Goal: Navigation & Orientation: Understand site structure

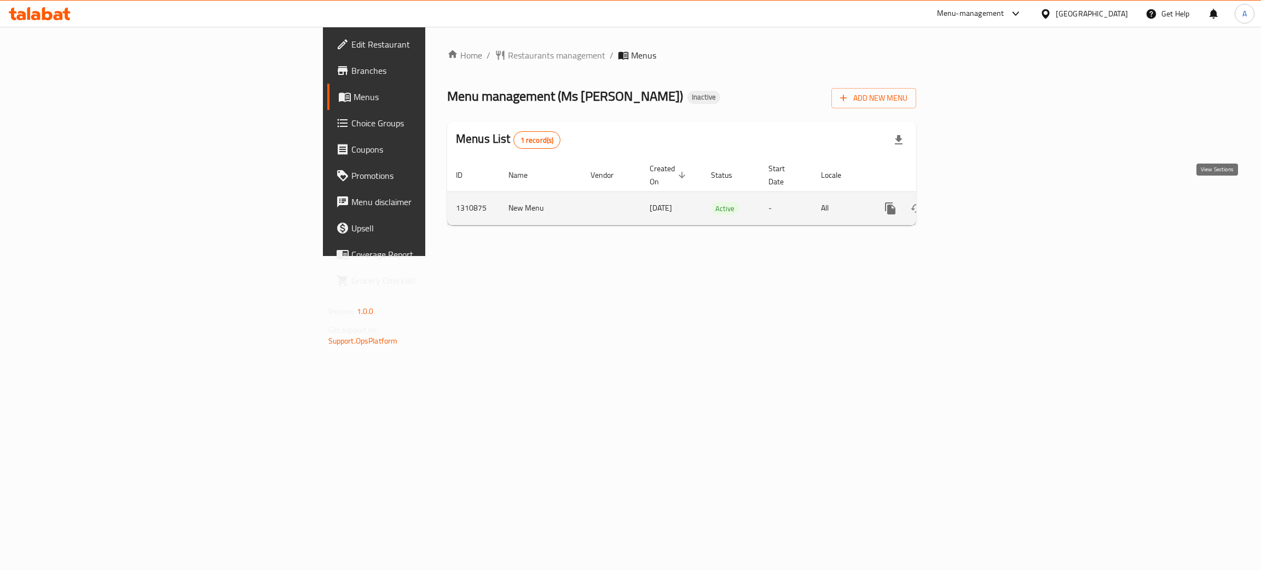
click at [976, 202] on icon "enhanced table" at bounding box center [969, 208] width 13 height 13
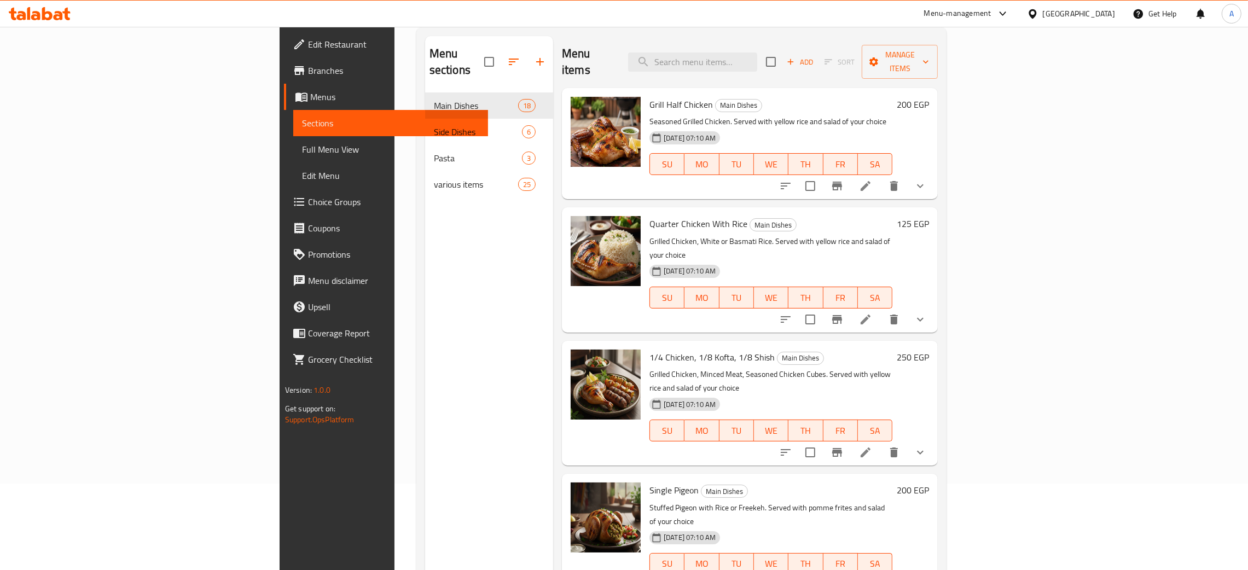
scroll to position [154, 0]
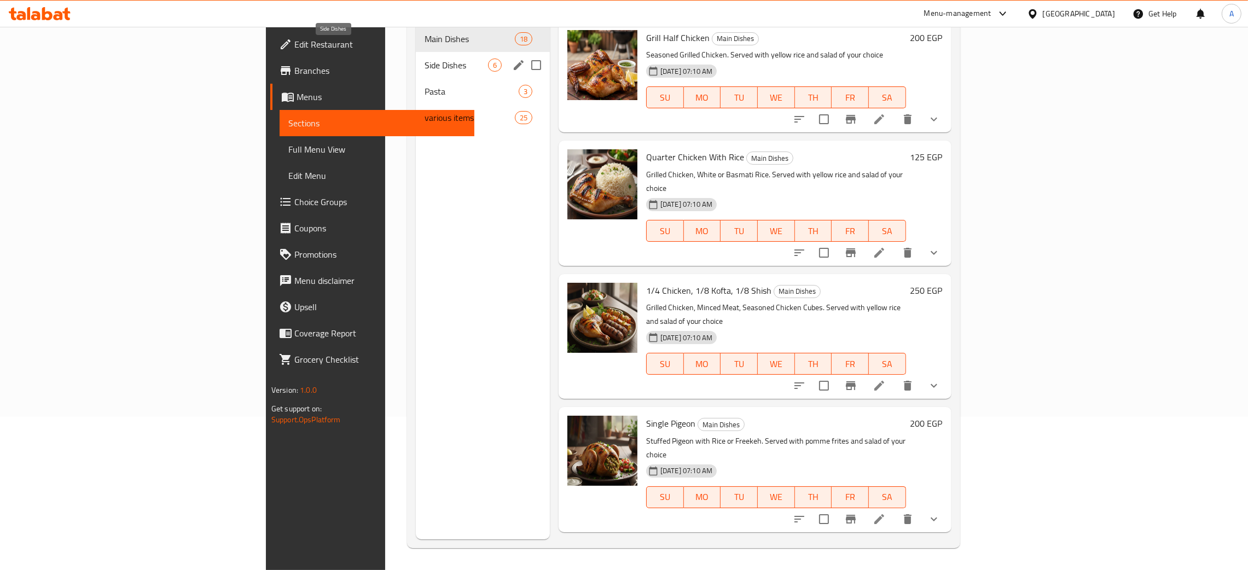
click at [425, 59] on span "Side Dishes" at bounding box center [456, 65] width 63 height 13
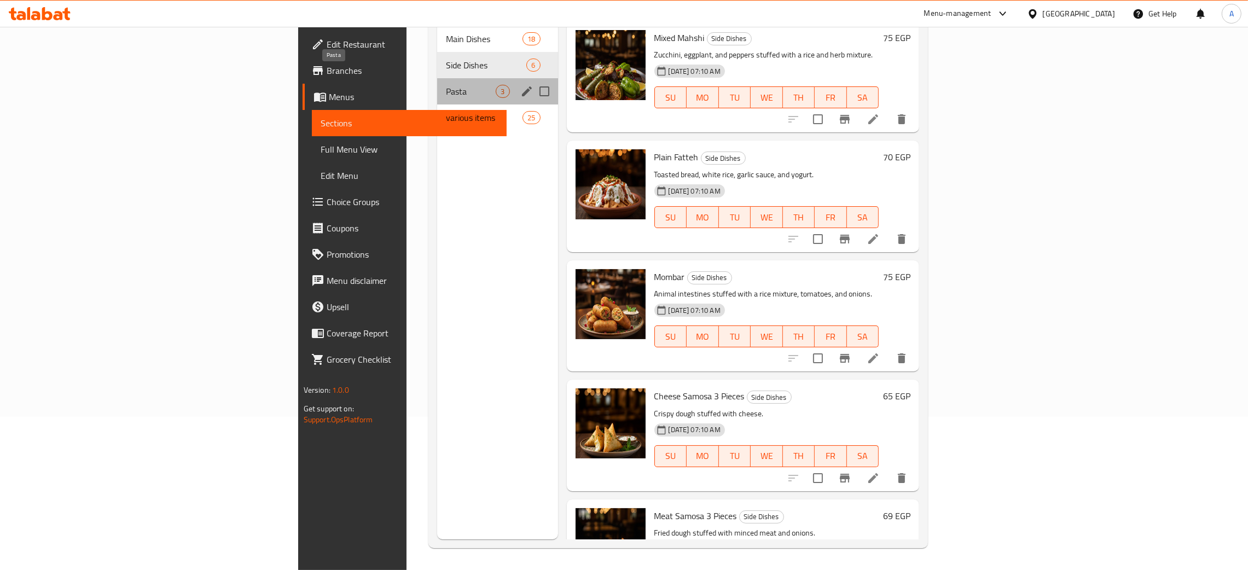
click at [446, 85] on span "Pasta" at bounding box center [471, 91] width 50 height 13
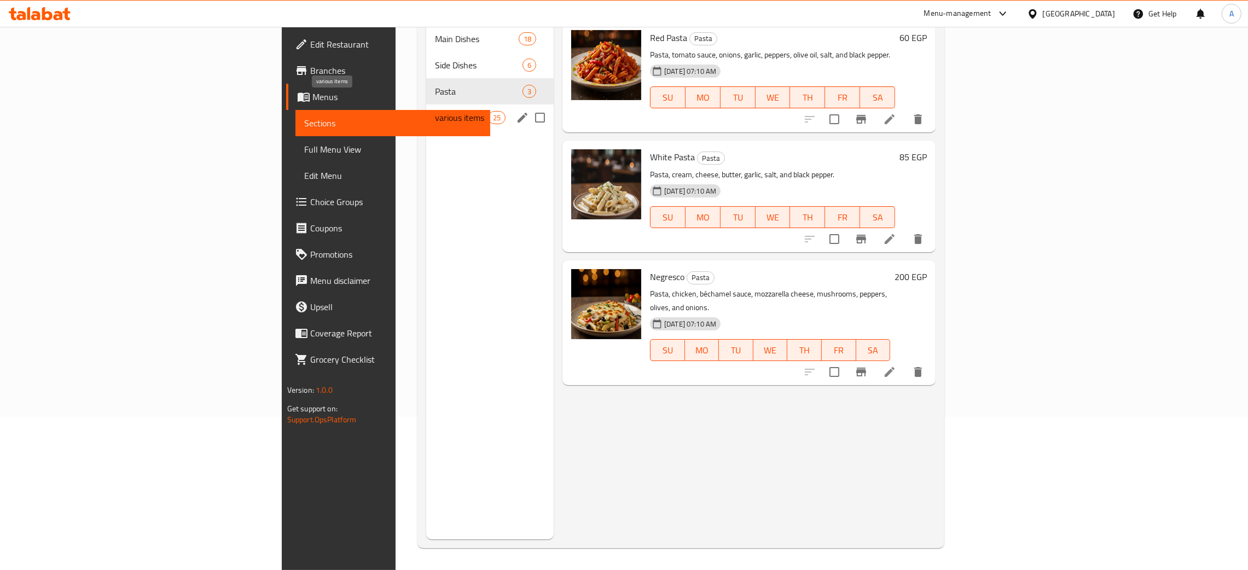
click at [435, 111] on span "various items" at bounding box center [461, 117] width 53 height 13
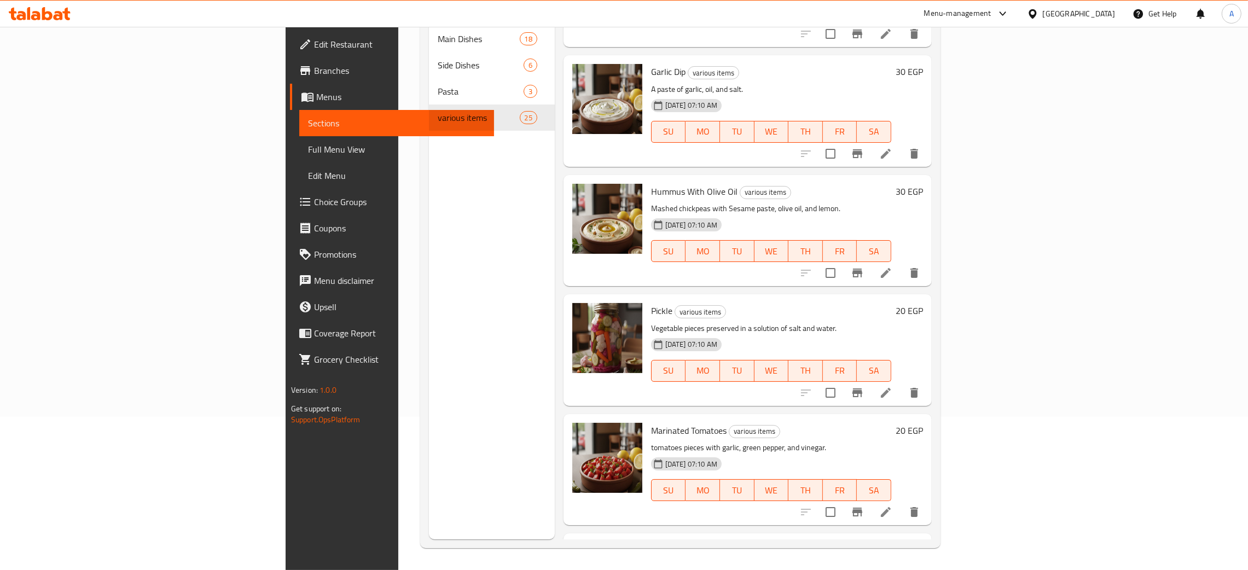
scroll to position [2444, 0]
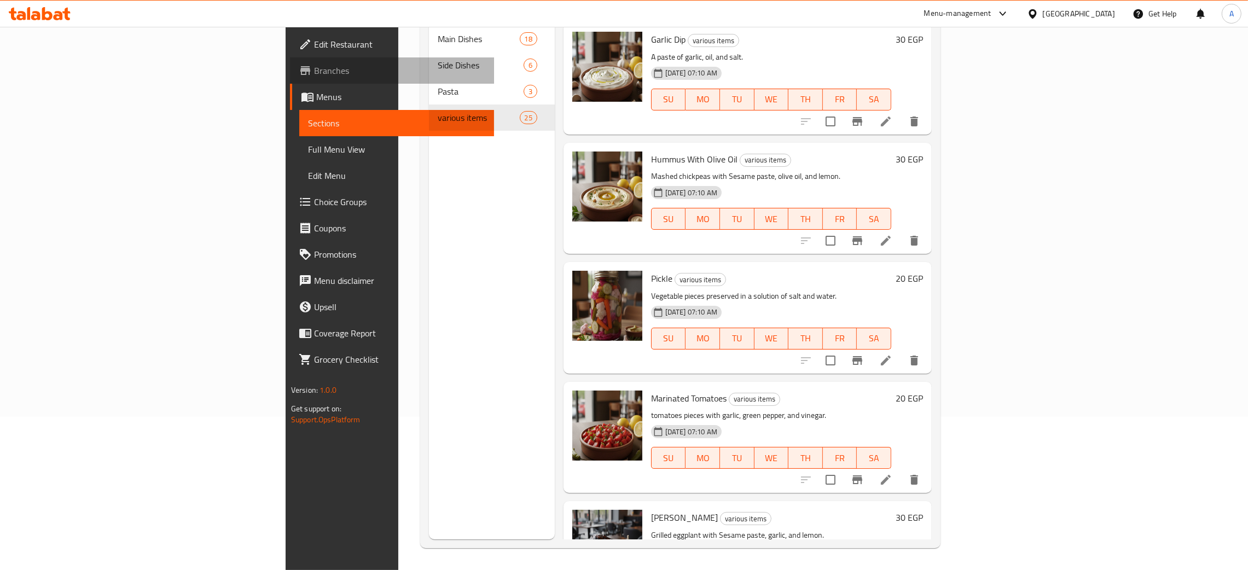
click at [314, 70] on span "Branches" at bounding box center [399, 70] width 171 height 13
